Goal: Task Accomplishment & Management: Manage account settings

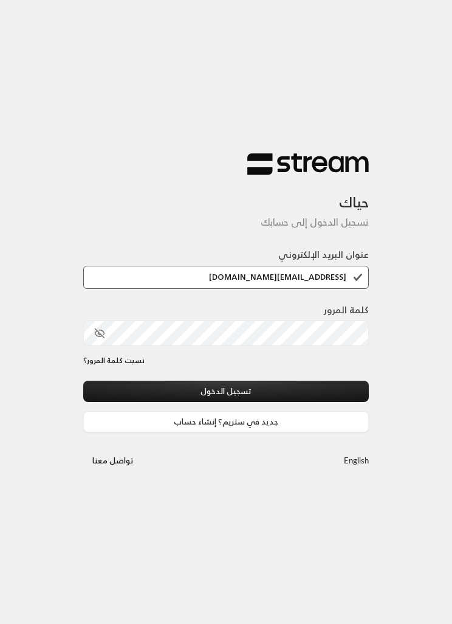
type input "[EMAIL_ADDRESS][DOMAIN_NAME]"
click at [319, 401] on button "تسجيل الدخول" at bounding box center [226, 391] width 286 height 21
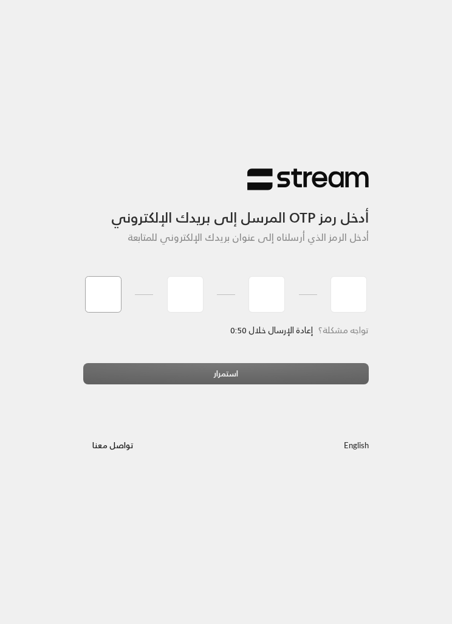
click at [100, 291] on input "tel" at bounding box center [103, 294] width 36 height 36
type input "2"
type input "1"
type input "7"
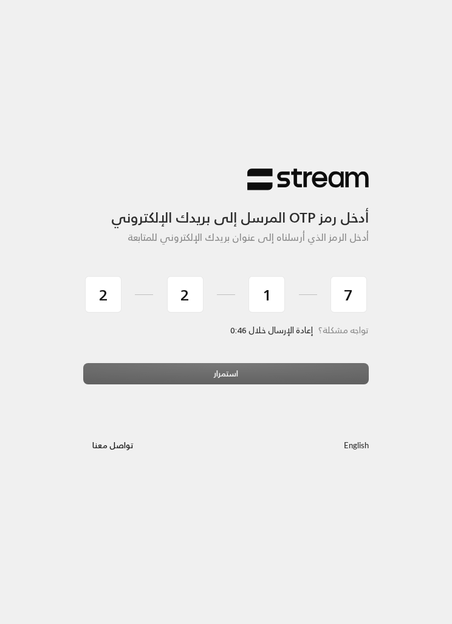
click at [323, 368] on div "استمرار" at bounding box center [226, 378] width 286 height 30
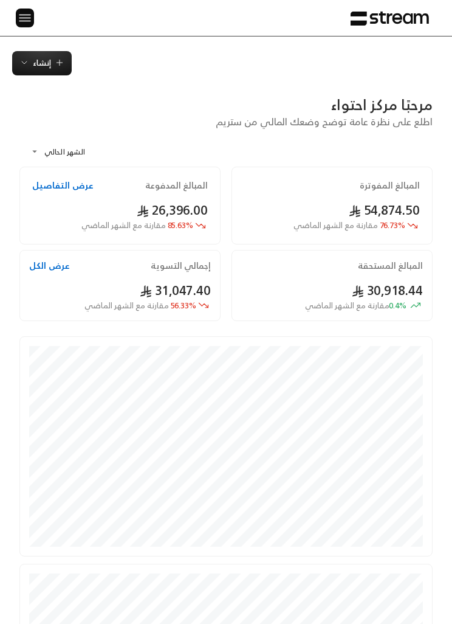
click at [30, 15] on img at bounding box center [25, 17] width 15 height 15
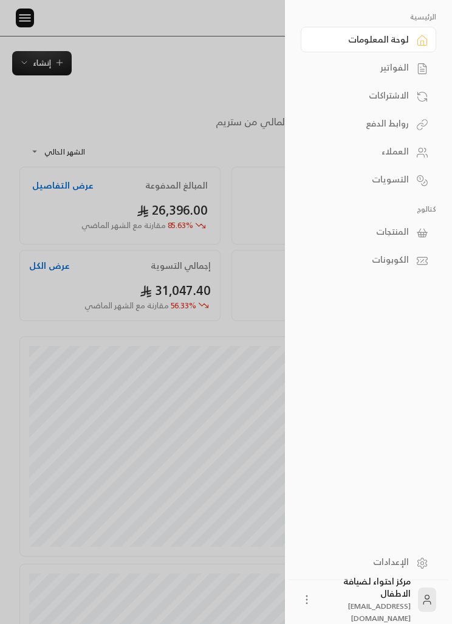
click at [412, 70] on link "الفواتير" at bounding box center [369, 68] width 136 height 26
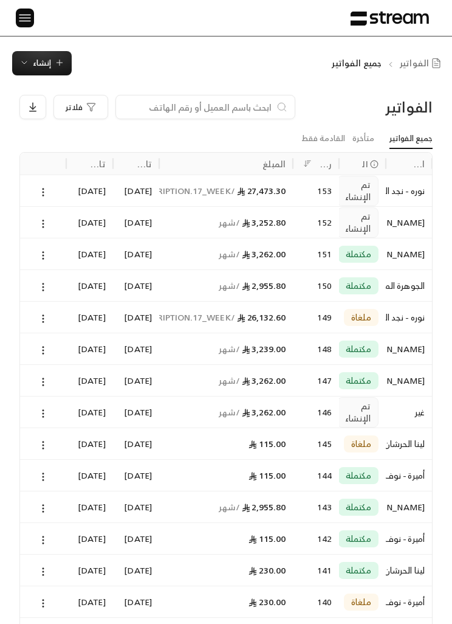
click at [44, 195] on icon at bounding box center [43, 192] width 11 height 11
click at [54, 230] on li "عرض" at bounding box center [55, 222] width 29 height 21
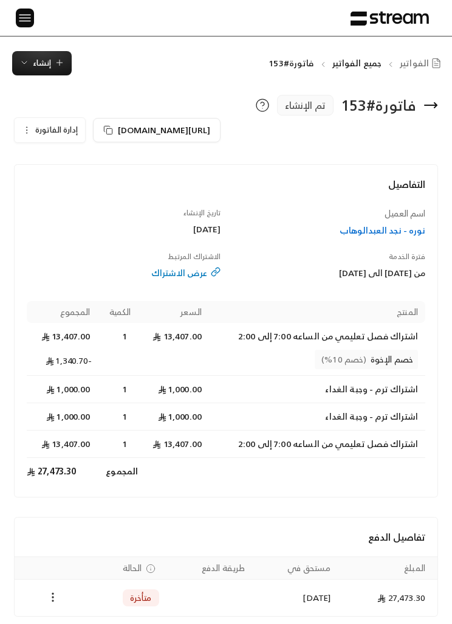
click at [53, 591] on icon "Payments" at bounding box center [53, 597] width 12 height 12
click at [119, 605] on li "تغيير الحالة الى مدفوعة" at bounding box center [96, 600] width 88 height 21
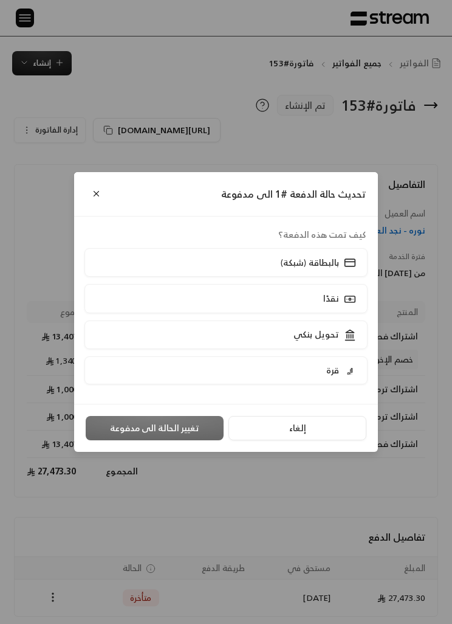
click at [345, 263] on rect at bounding box center [350, 262] width 10 height 7
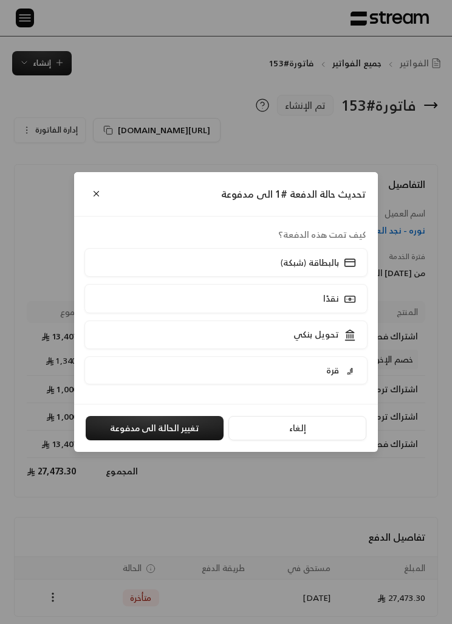
click at [176, 434] on button "تغيير الحالة الى مدفوعة" at bounding box center [155, 428] width 138 height 24
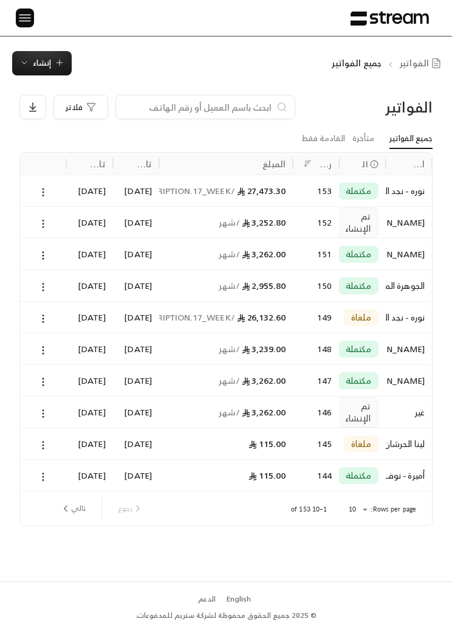
click at [37, 224] on button at bounding box center [42, 223] width 13 height 14
click at [67, 258] on li "عرض" at bounding box center [55, 254] width 29 height 21
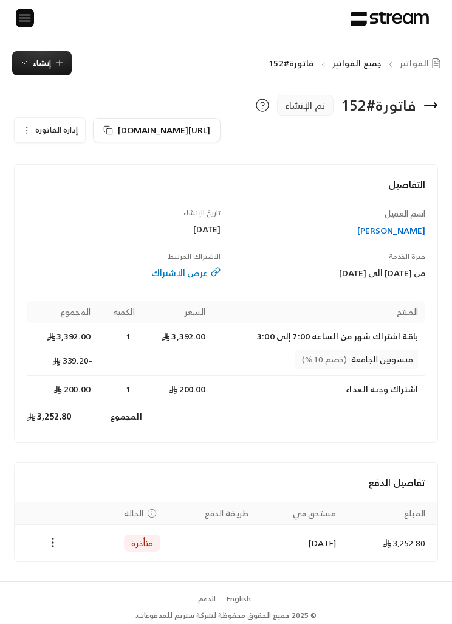
click at [67, 533] on td "Payments" at bounding box center [53, 543] width 76 height 36
click at [58, 536] on button "Payments" at bounding box center [53, 543] width 15 height 15
click at [55, 551] on div at bounding box center [226, 312] width 452 height 624
click at [46, 549] on button "Payments" at bounding box center [53, 543] width 15 height 15
click at [93, 580] on li "تغيير الحالة الى مدفوعة" at bounding box center [96, 573] width 88 height 21
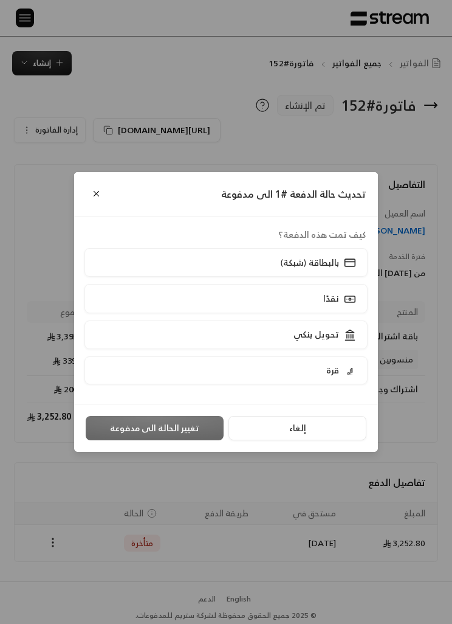
click at [351, 334] on icon at bounding box center [350, 335] width 12 height 12
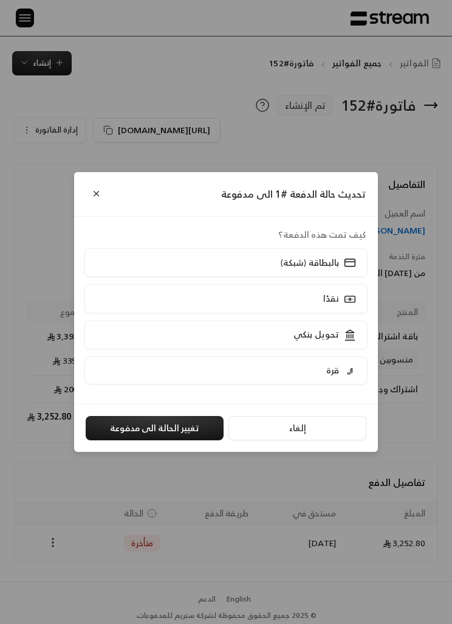
click at [204, 419] on button "تغيير الحالة الى مدفوعة" at bounding box center [155, 428] width 138 height 24
